Goal: Find specific page/section: Find specific page/section

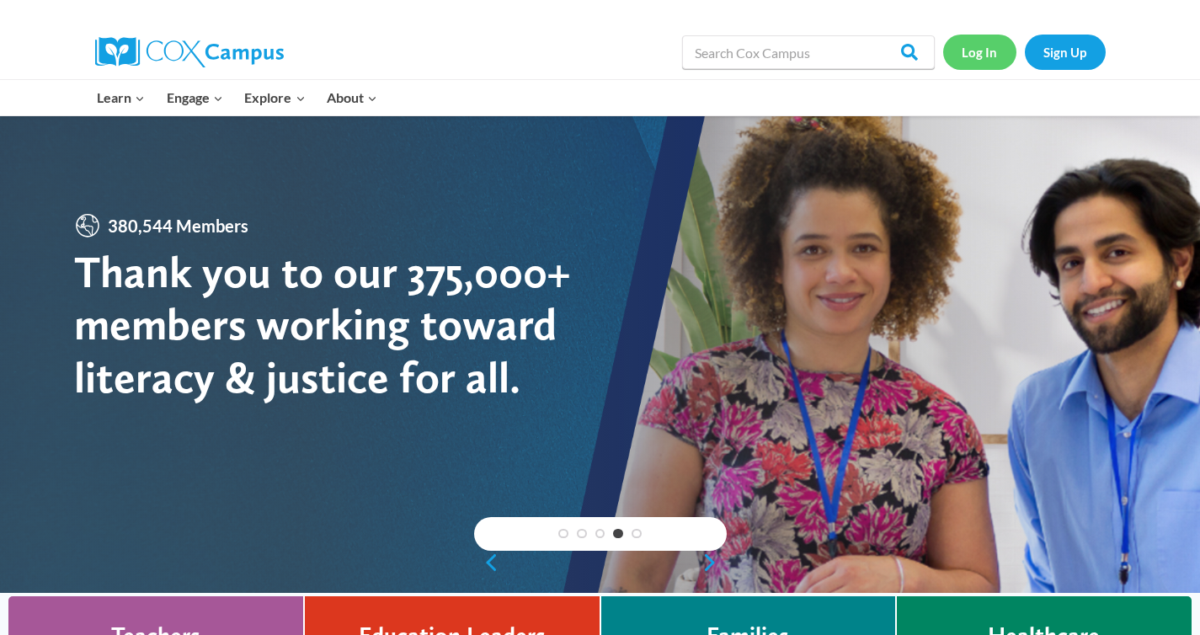
click at [977, 52] on link "Log In" at bounding box center [979, 52] width 73 height 35
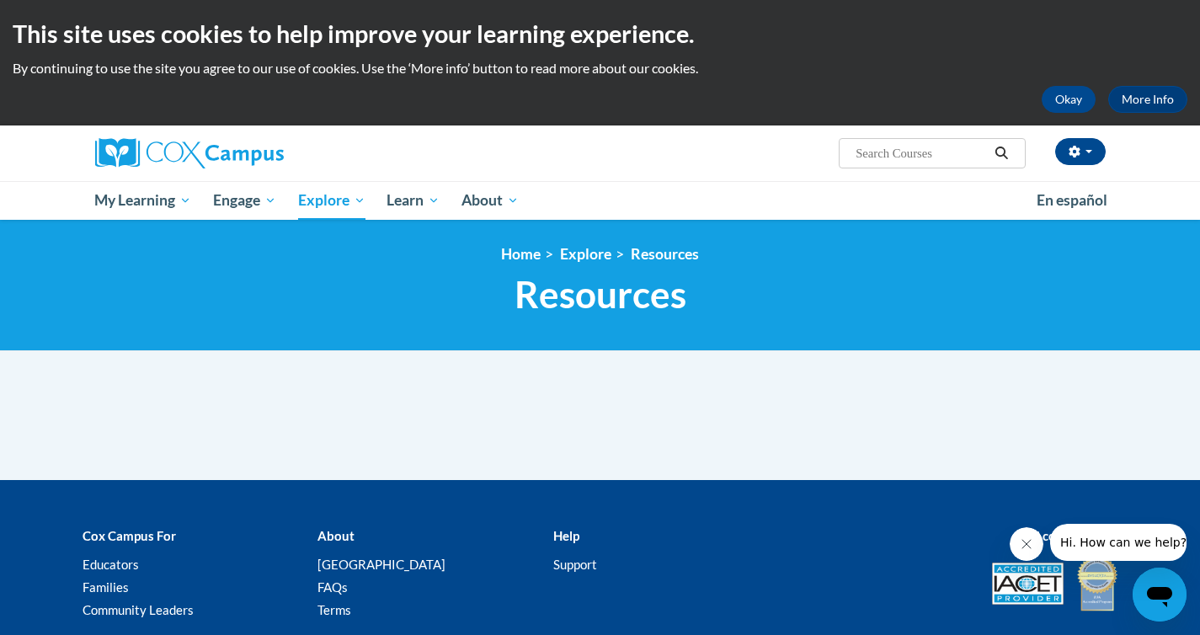
click at [915, 162] on input "Search..." at bounding box center [921, 153] width 135 height 20
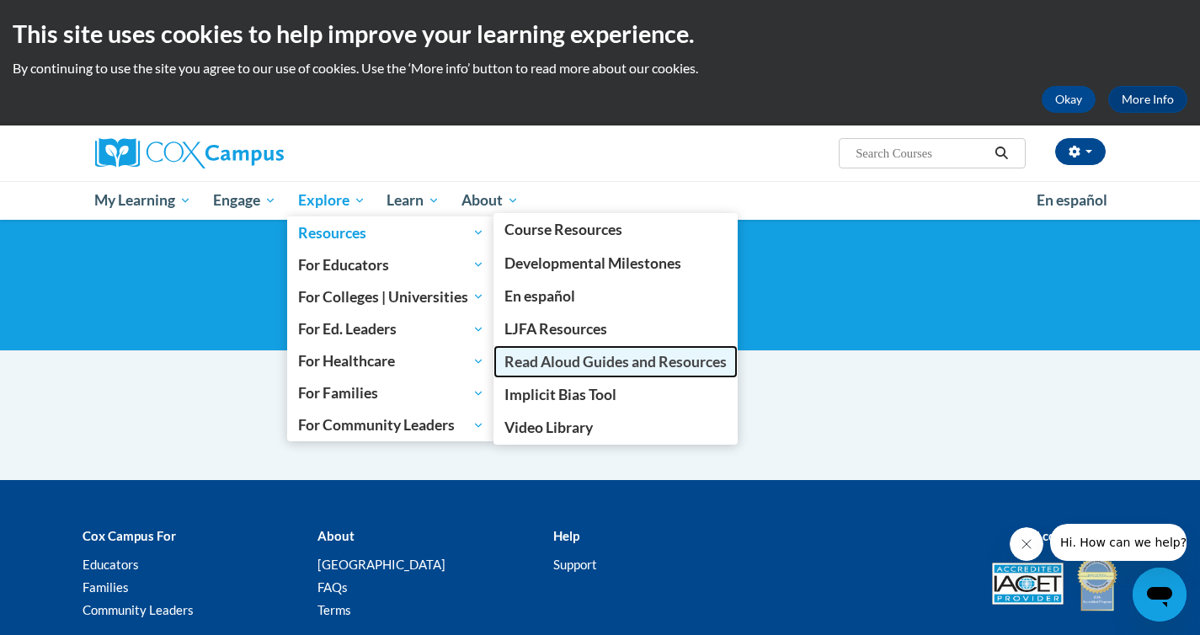
click at [579, 364] on span "Read Aloud Guides and Resources" at bounding box center [616, 362] width 222 height 18
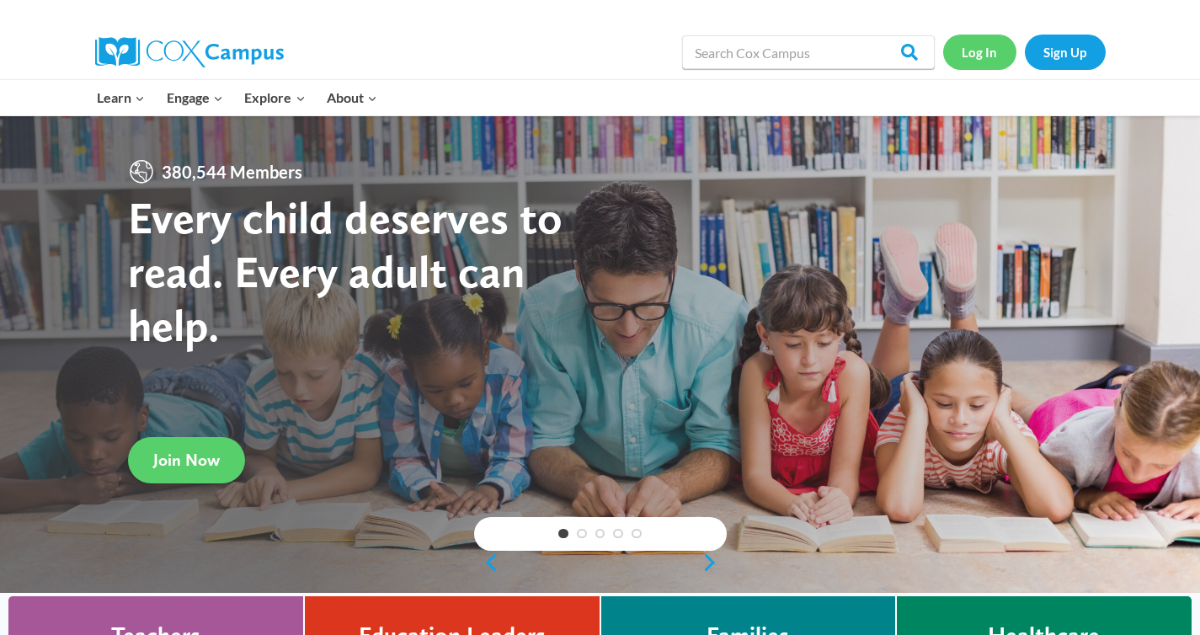
click at [991, 54] on link "Log In" at bounding box center [979, 52] width 73 height 35
